Goal: Use online tool/utility: Use online tool/utility

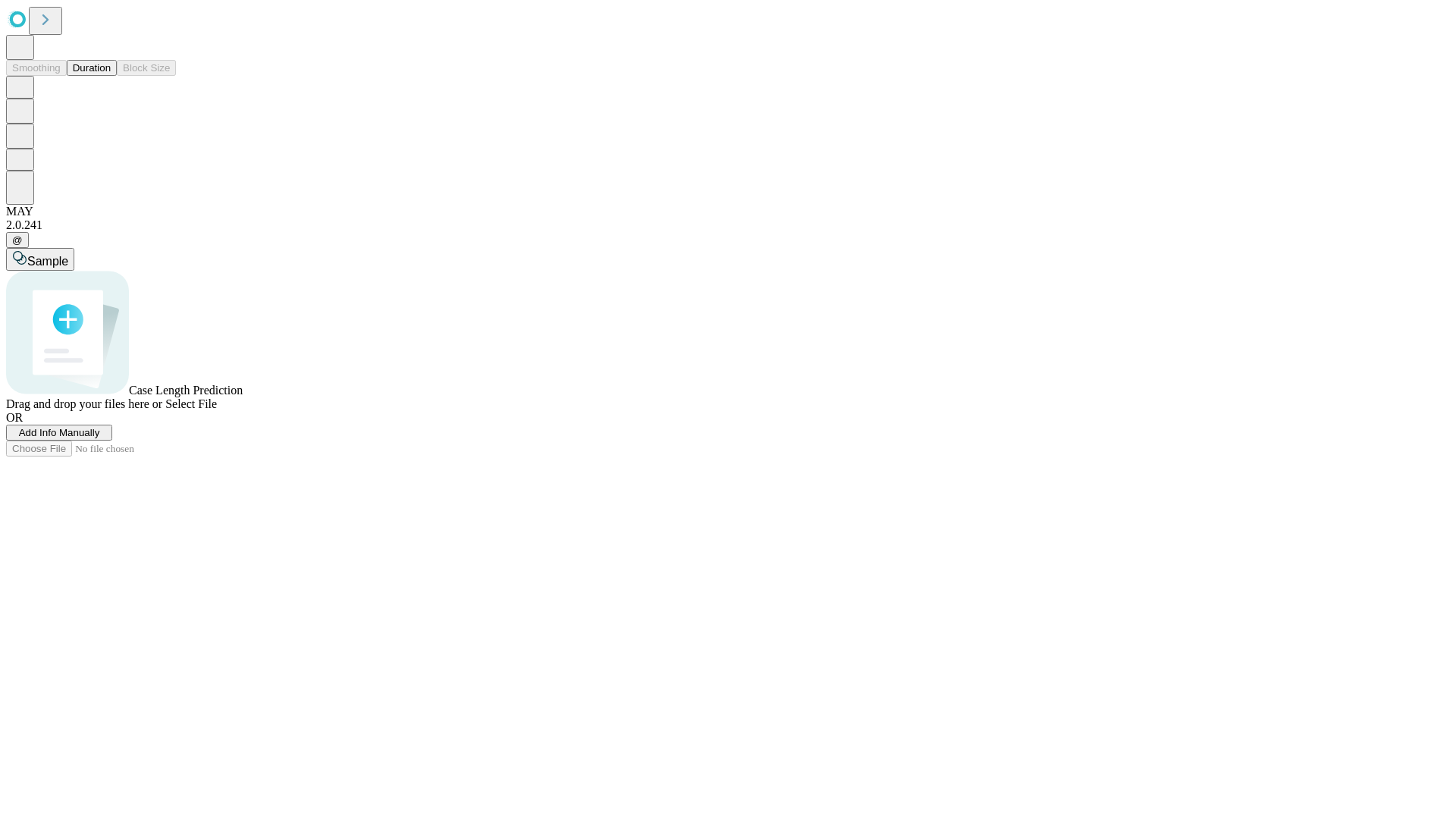
click at [111, 76] on button "Duration" at bounding box center [91, 67] width 50 height 16
click at [217, 410] on span "Select File" at bounding box center [191, 403] width 51 height 13
